Goal: Information Seeking & Learning: Learn about a topic

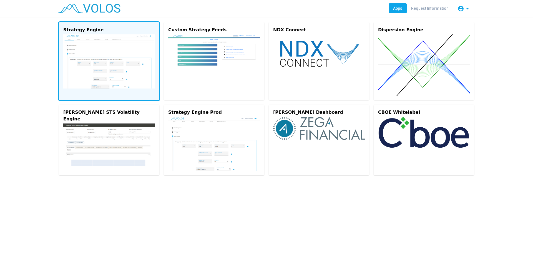
click at [122, 56] on img at bounding box center [109, 61] width 92 height 54
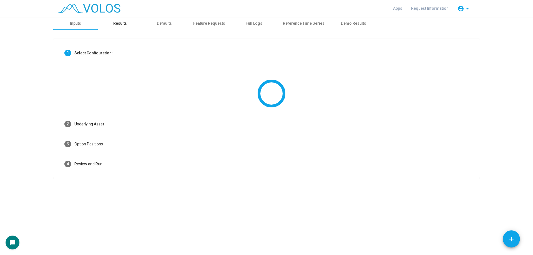
click at [126, 27] on div "Results" at bounding box center [120, 23] width 44 height 13
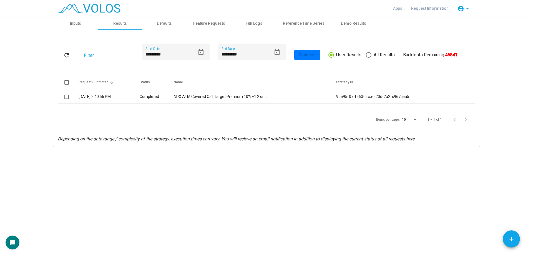
click at [379, 56] on span "All Results" at bounding box center [383, 55] width 23 height 7
type input "*********"
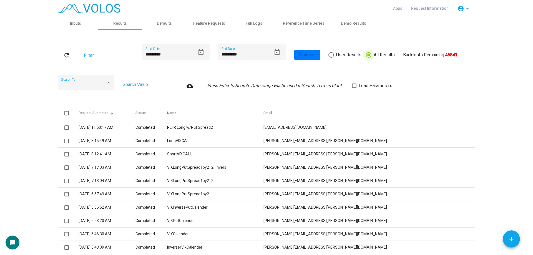
click at [111, 56] on input "Filter" at bounding box center [109, 55] width 50 height 5
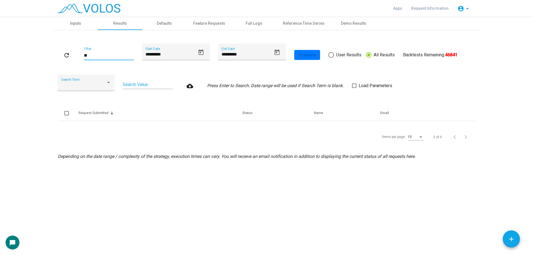
type input "*"
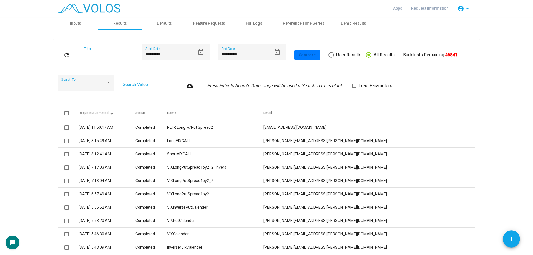
click at [153, 54] on input "*********" at bounding box center [171, 54] width 50 height 5
type input "*********"
click at [153, 59] on div "********* Start Date" at bounding box center [171, 53] width 50 height 13
click at [69, 57] on button "refresh" at bounding box center [67, 55] width 18 height 10
click at [109, 57] on input "Filter" at bounding box center [109, 55] width 50 height 5
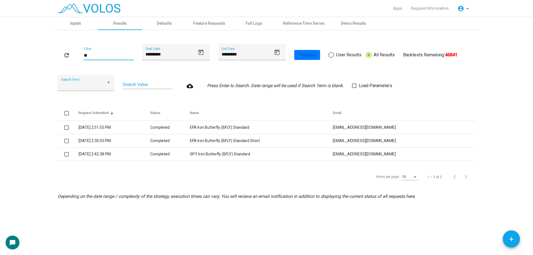
type input "*"
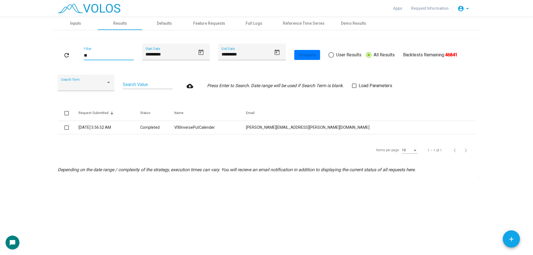
type input "*"
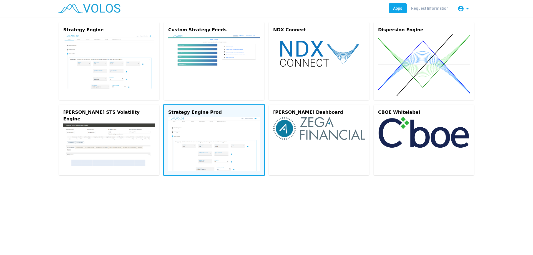
click at [225, 128] on img at bounding box center [214, 144] width 92 height 54
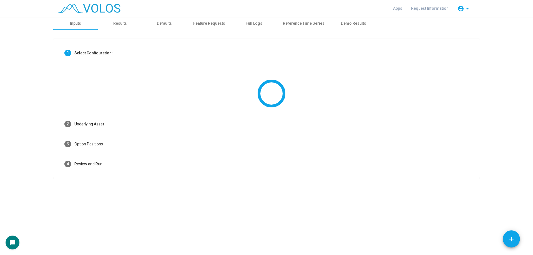
click at [37, 50] on as-strategy-engine-wrapper "**********" at bounding box center [266, 98] width 533 height 162
click at [40, 131] on as-strategy-engine-wrapper "**********" at bounding box center [266, 98] width 533 height 162
click at [101, 9] on img at bounding box center [89, 9] width 63 height 10
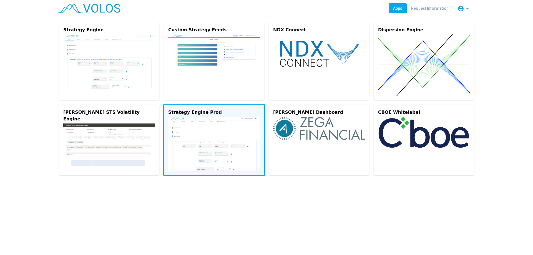
click at [231, 129] on img at bounding box center [214, 144] width 92 height 54
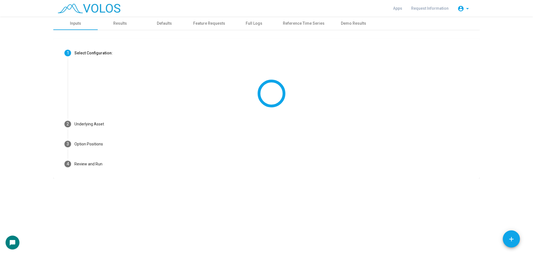
click at [56, 54] on mat-card "1 Select Configuration: 2 Underlying Asset info Include underlying asset? add A…" at bounding box center [266, 109] width 427 height 140
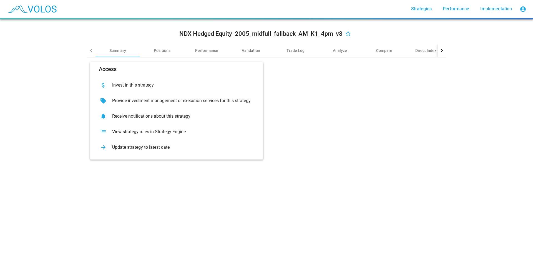
click at [171, 130] on div "View strategy rules in Strategy Engine" at bounding box center [181, 132] width 147 height 6
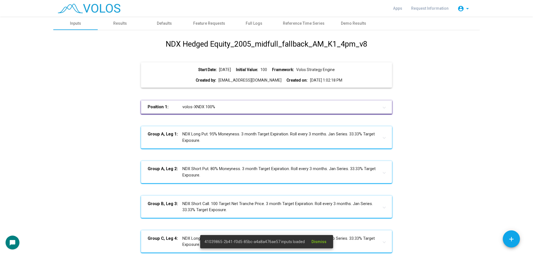
click at [100, 110] on div "NDX Hedged Equity_2005_midfull_fallback_AM_K1_4pm_v8 Start Date: [DATE] Initial…" at bounding box center [266, 250] width 418 height 423
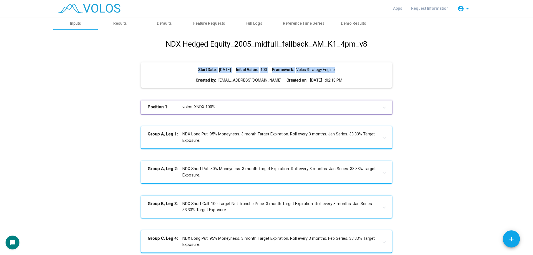
drag, startPoint x: 127, startPoint y: 45, endPoint x: 443, endPoint y: 48, distance: 316.7
click at [401, 42] on div "NDX Hedged Equity_2005_midfull_fallback_AM_K1_4pm_v8 Start Date: [DATE] Initial…" at bounding box center [266, 250] width 418 height 423
click at [484, 57] on as-strategy-engine-wrapper "STOCKS volos-XNDX 100 % add Add Stock OPTIONS Buy NDX Put 3 Months 1-A Moneynes…" at bounding box center [266, 239] width 533 height 445
click at [79, 117] on div "NDX Hedged Equity_2005_midfull_fallback_AM_K1_4pm_v8 Start Date: [DATE] Initial…" at bounding box center [266, 250] width 418 height 423
click at [495, 116] on as-strategy-engine-wrapper "STOCKS volos-XNDX 100 % add Add Stock OPTIONS Buy NDX Put 3 Months 1-A Moneynes…" at bounding box center [266, 239] width 533 height 445
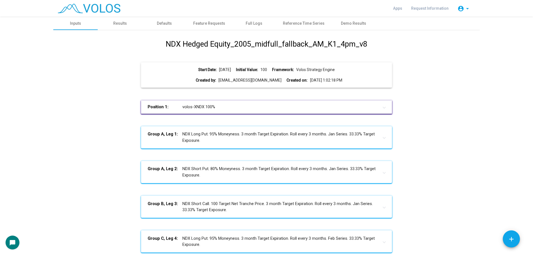
drag, startPoint x: 133, startPoint y: 41, endPoint x: 124, endPoint y: 43, distance: 9.4
click at [138, 43] on div "NDX Hedged Equity_2005_midfull_fallback_AM_K1_4pm_v8 Start Date: [DATE] Initial…" at bounding box center [266, 250] width 418 height 423
click at [82, 46] on div "NDX Hedged Equity_2005_midfull_fallback_AM_K1_4pm_v8 Start Date: [DATE] Initial…" at bounding box center [266, 250] width 418 height 423
drag, startPoint x: 137, startPoint y: 48, endPoint x: 143, endPoint y: 47, distance: 6.8
click at [143, 47] on div "NDX Hedged Equity_2005_midfull_fallback_AM_K1_4pm_v8 Start Date: [DATE] Initial…" at bounding box center [266, 250] width 418 height 423
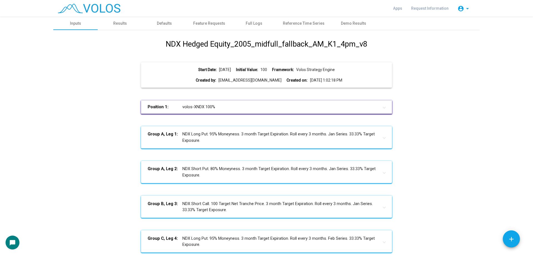
click at [106, 53] on div "NDX Hedged Equity_2005_midfull_fallback_AM_K1_4pm_v8 Start Date: [DATE] Initial…" at bounding box center [266, 250] width 418 height 423
